Goal: Information Seeking & Learning: Learn about a topic

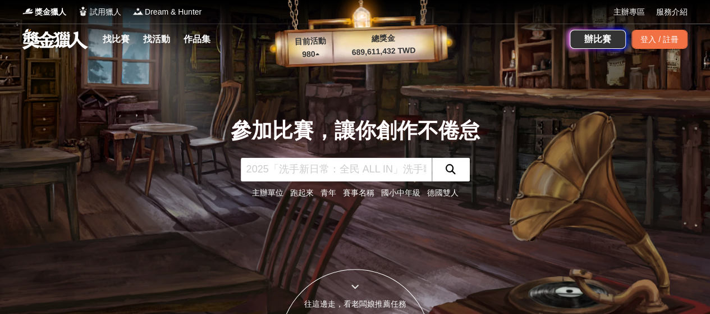
click at [382, 176] on input "text" at bounding box center [336, 170] width 191 height 24
type input "書法"
click button "submit" at bounding box center [450, 170] width 38 height 24
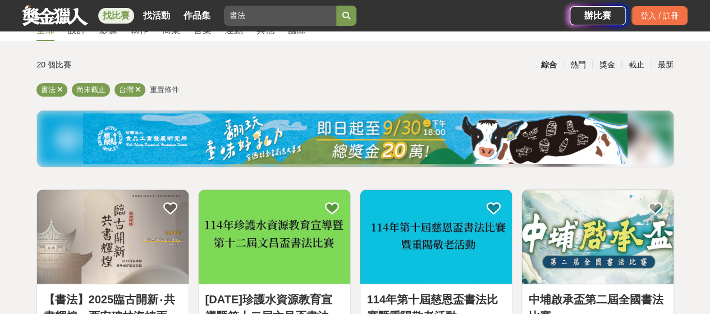
scroll to position [112, 0]
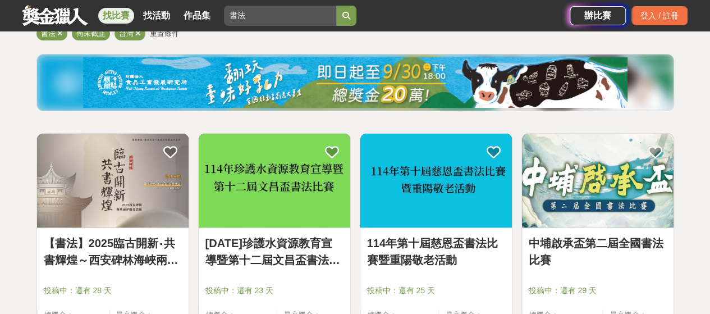
click at [274, 209] on img at bounding box center [274, 180] width 151 height 94
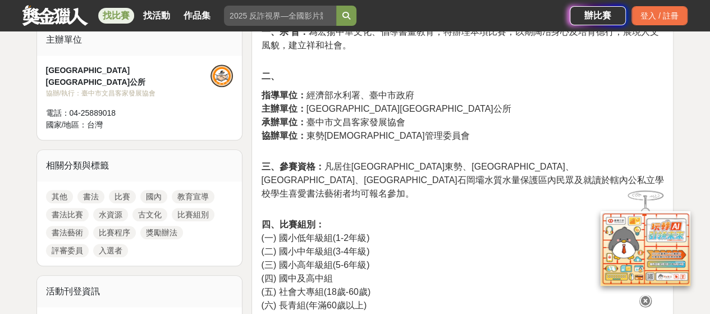
scroll to position [505, 0]
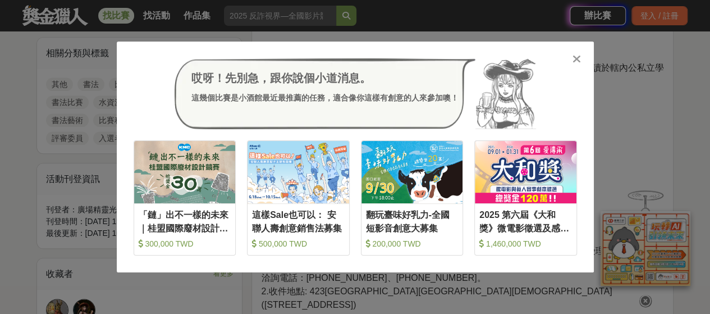
click at [574, 56] on icon at bounding box center [576, 58] width 8 height 11
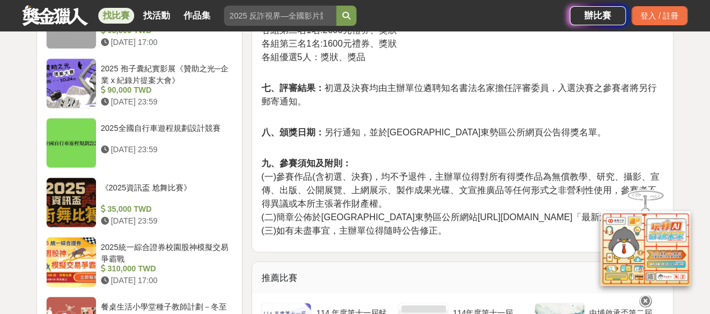
scroll to position [1122, 0]
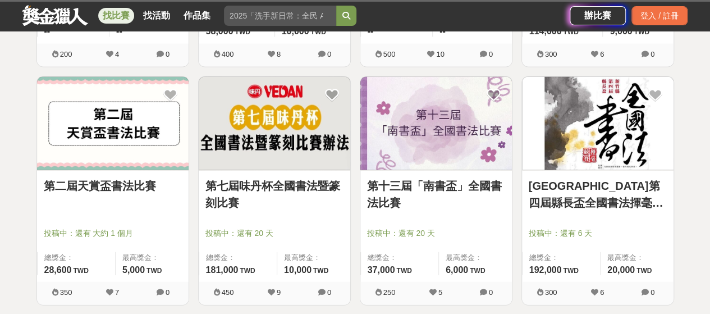
scroll to position [112, 0]
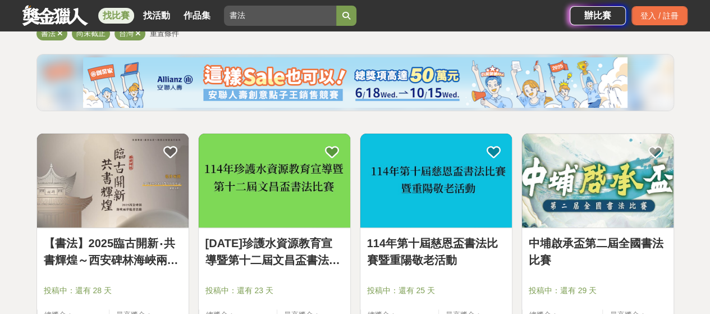
click at [421, 205] on img at bounding box center [435, 180] width 151 height 94
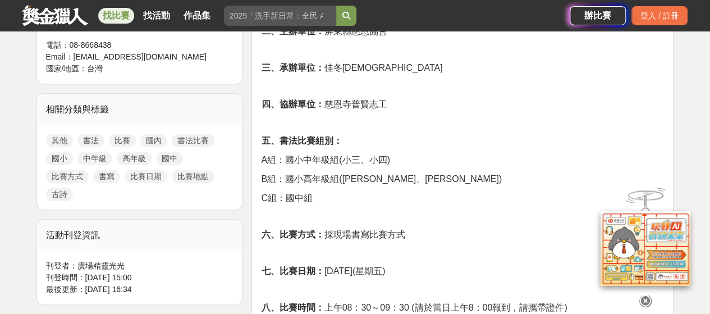
scroll to position [505, 0]
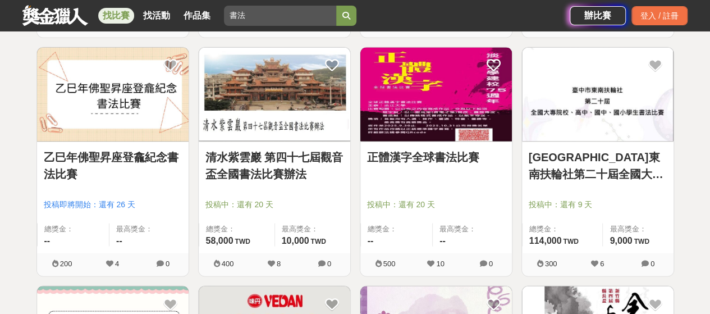
scroll to position [857, 0]
